Goal: Task Accomplishment & Management: Manage account settings

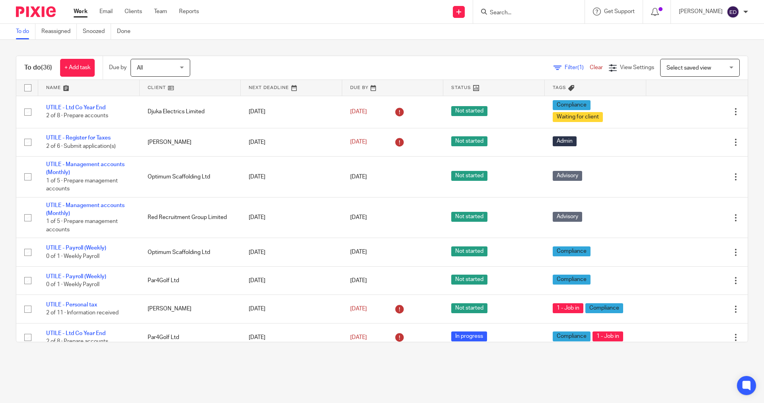
click at [520, 7] on form at bounding box center [531, 12] width 85 height 10
click at [527, 11] on input "Search" at bounding box center [525, 13] width 72 height 7
type input "edm"
click at [550, 26] on link at bounding box center [564, 31] width 155 height 12
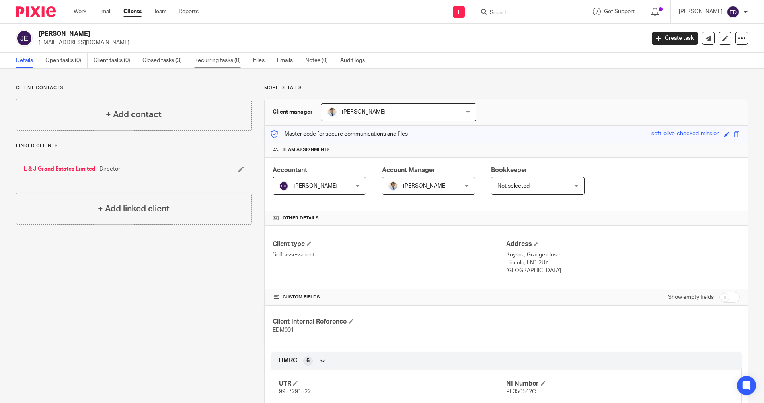
click at [237, 62] on link "Recurring tasks (0)" at bounding box center [220, 61] width 53 height 16
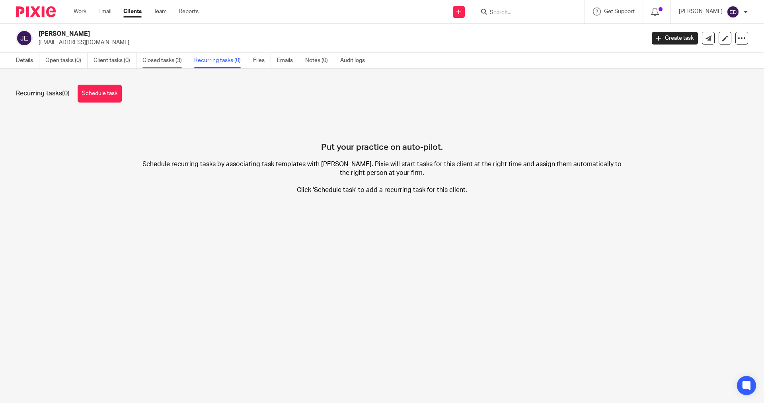
click at [158, 58] on link "Closed tasks (3)" at bounding box center [165, 61] width 46 height 16
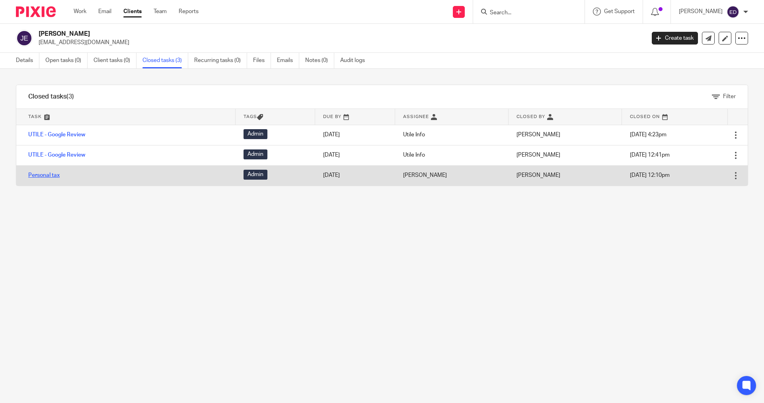
click at [50, 176] on link "Personal tax" at bounding box center [43, 176] width 31 height 6
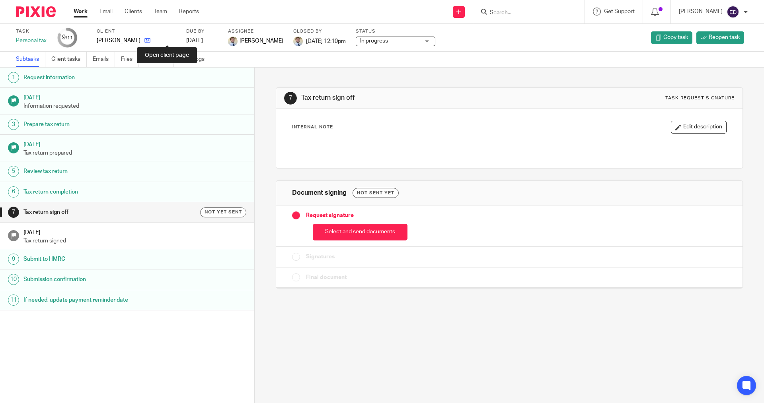
click at [150, 41] on icon at bounding box center [147, 40] width 6 height 6
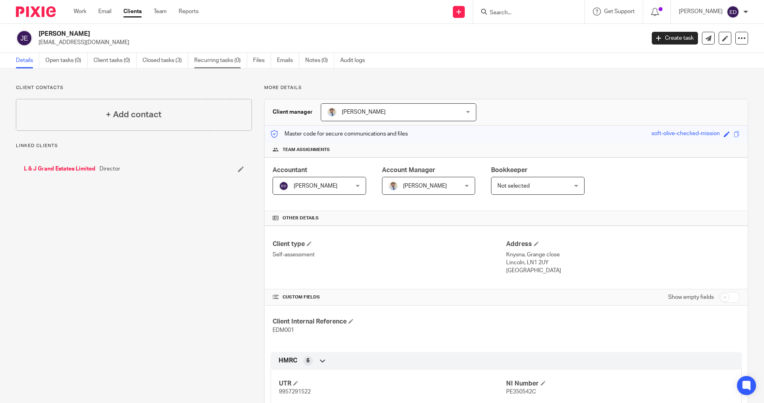
click at [224, 66] on link "Recurring tasks (0)" at bounding box center [220, 61] width 53 height 16
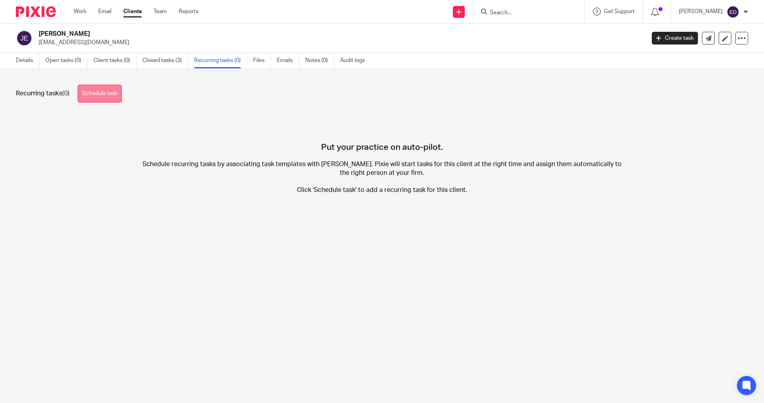
click at [89, 93] on link "Schedule task" at bounding box center [100, 94] width 44 height 18
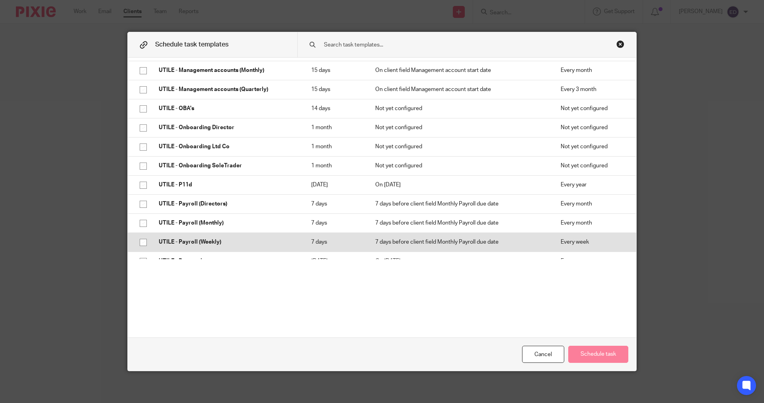
scroll to position [239, 0]
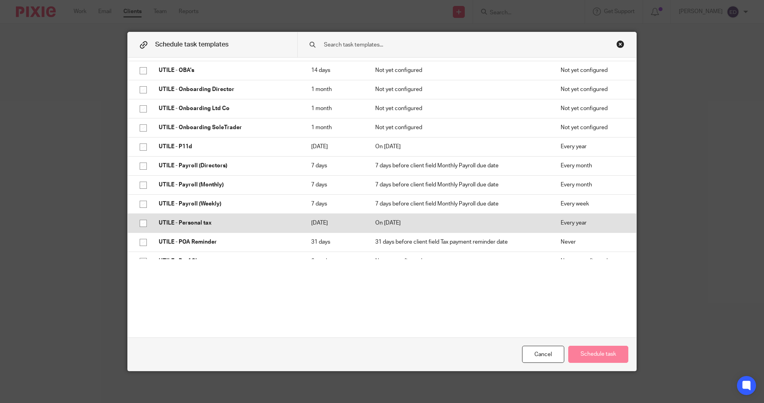
click at [143, 220] on input "checkbox" at bounding box center [143, 223] width 15 height 15
checkbox input "true"
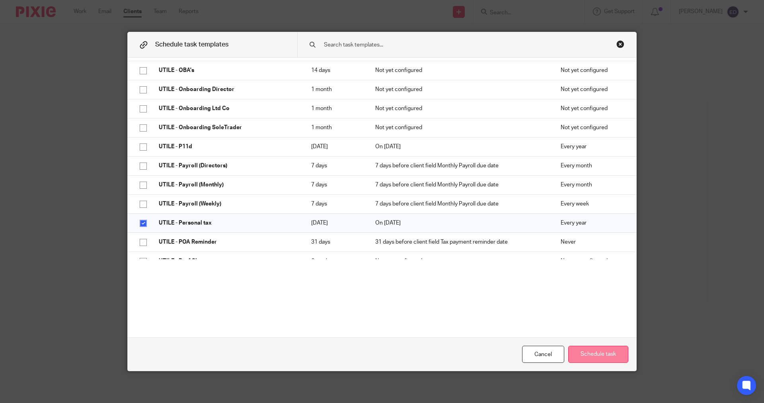
click at [593, 351] on button "Schedule task" at bounding box center [598, 354] width 60 height 17
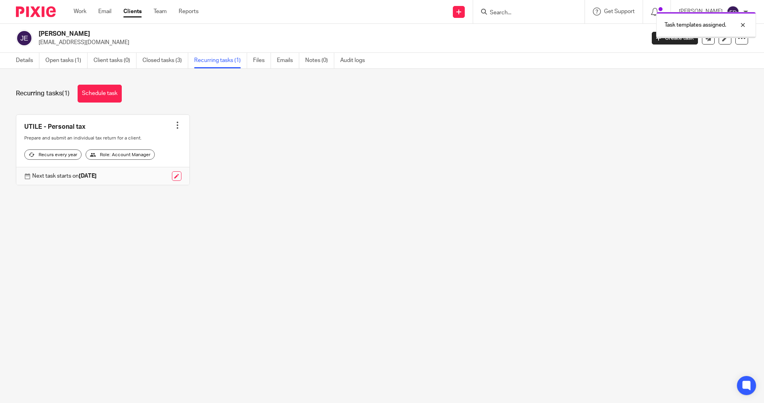
click at [350, 255] on main "[PERSON_NAME] [EMAIL_ADDRESS][DOMAIN_NAME] Create task Update from Companies Ho…" at bounding box center [382, 201] width 764 height 403
click at [82, 14] on link "Work" at bounding box center [80, 12] width 13 height 8
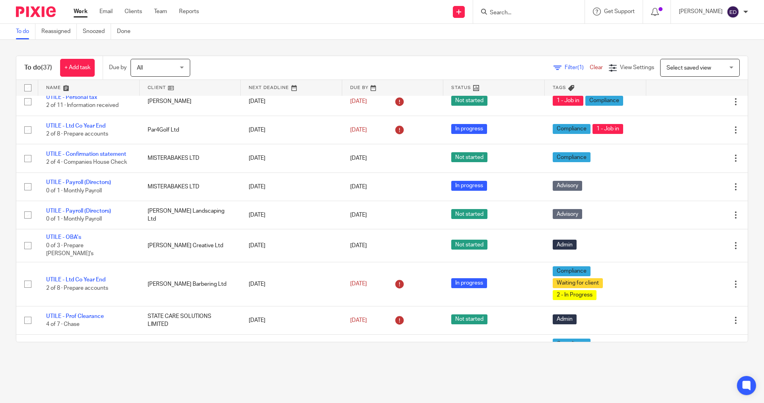
scroll to position [278, 0]
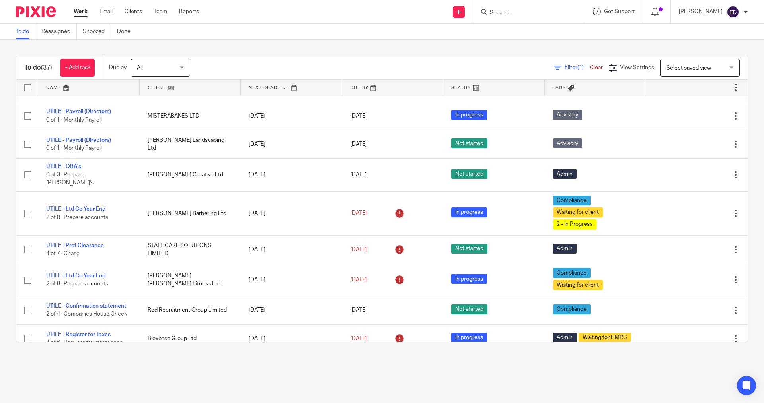
click at [551, 14] on input "Search" at bounding box center [525, 13] width 72 height 7
type input "c"
